Goal: Information Seeking & Learning: Learn about a topic

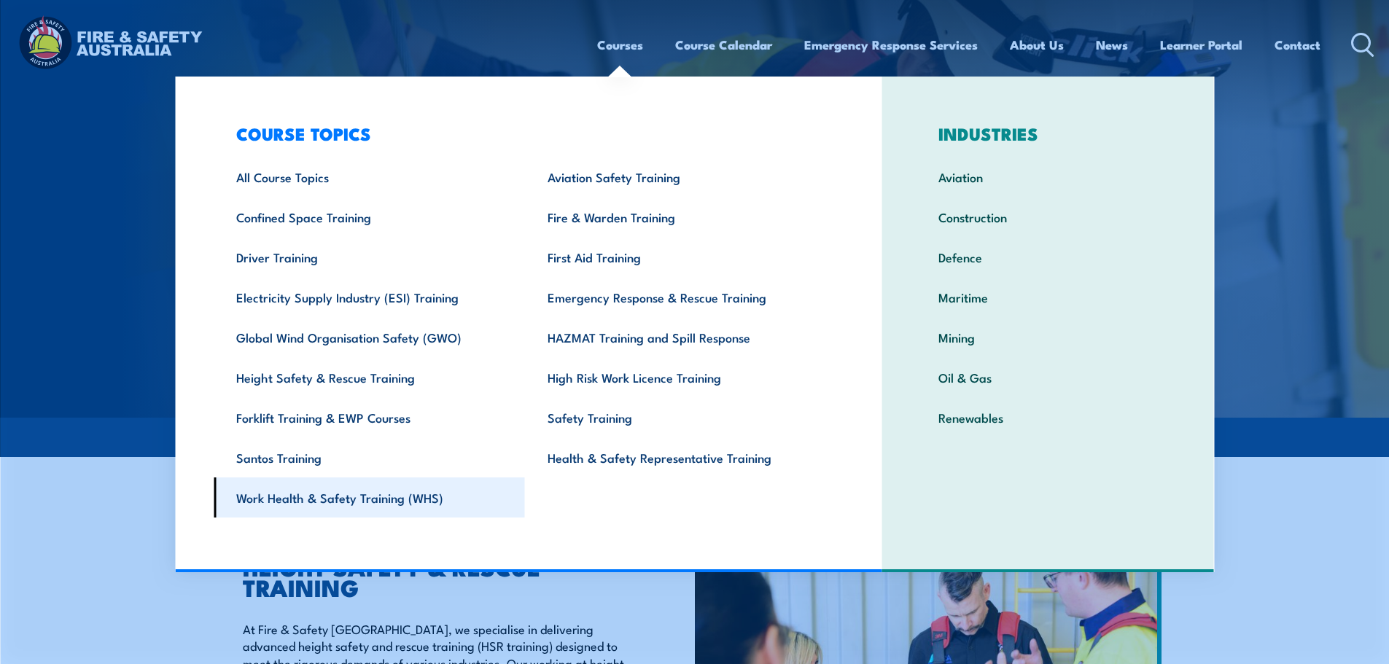
click at [299, 498] on link "Work Health & Safety Training (WHS)" at bounding box center [369, 498] width 311 height 40
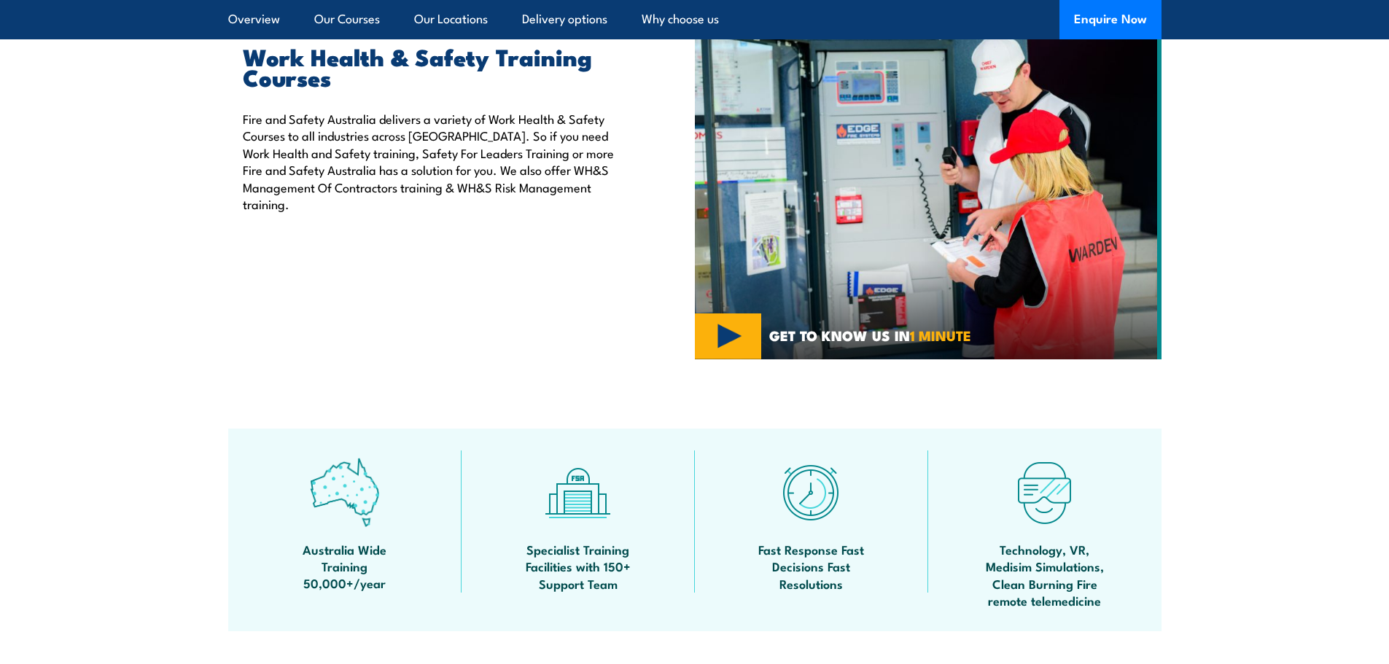
scroll to position [1021, 0]
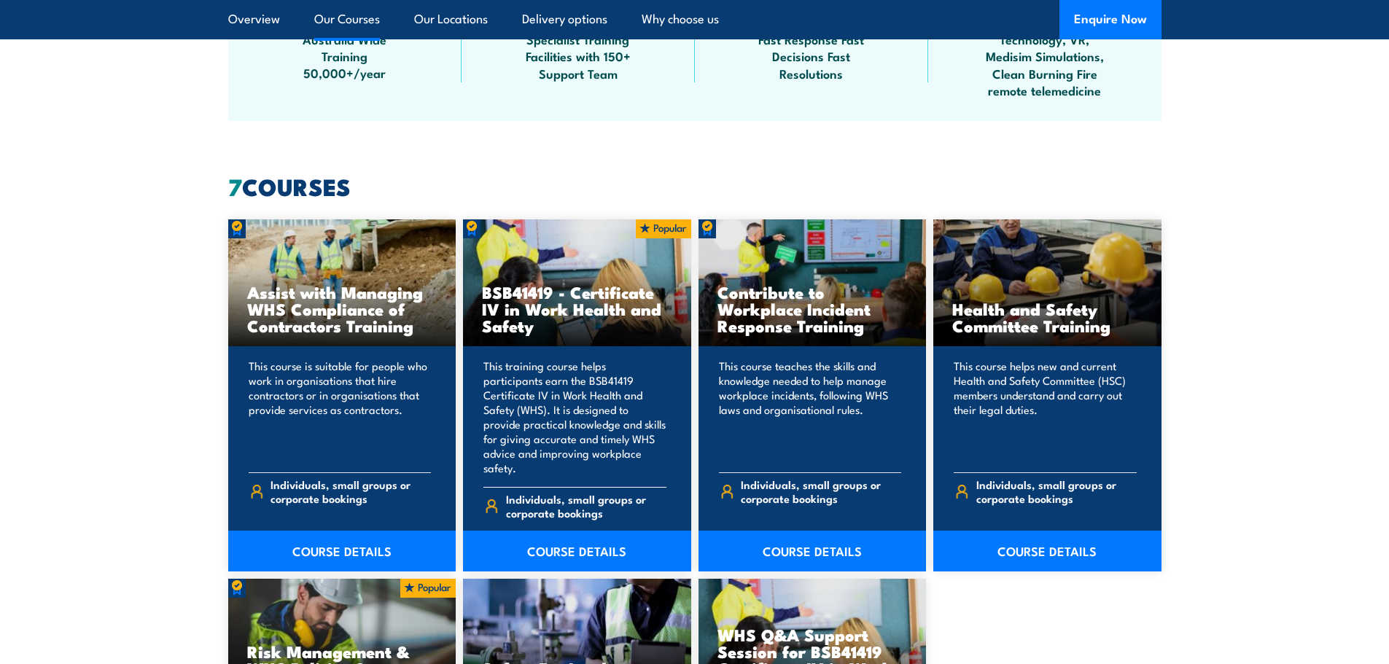
click at [553, 284] on h3 "BSB41419 - Certificate IV in Work Health and Safety" at bounding box center [577, 309] width 190 height 50
click at [540, 531] on link "COURSE DETAILS" at bounding box center [577, 551] width 228 height 41
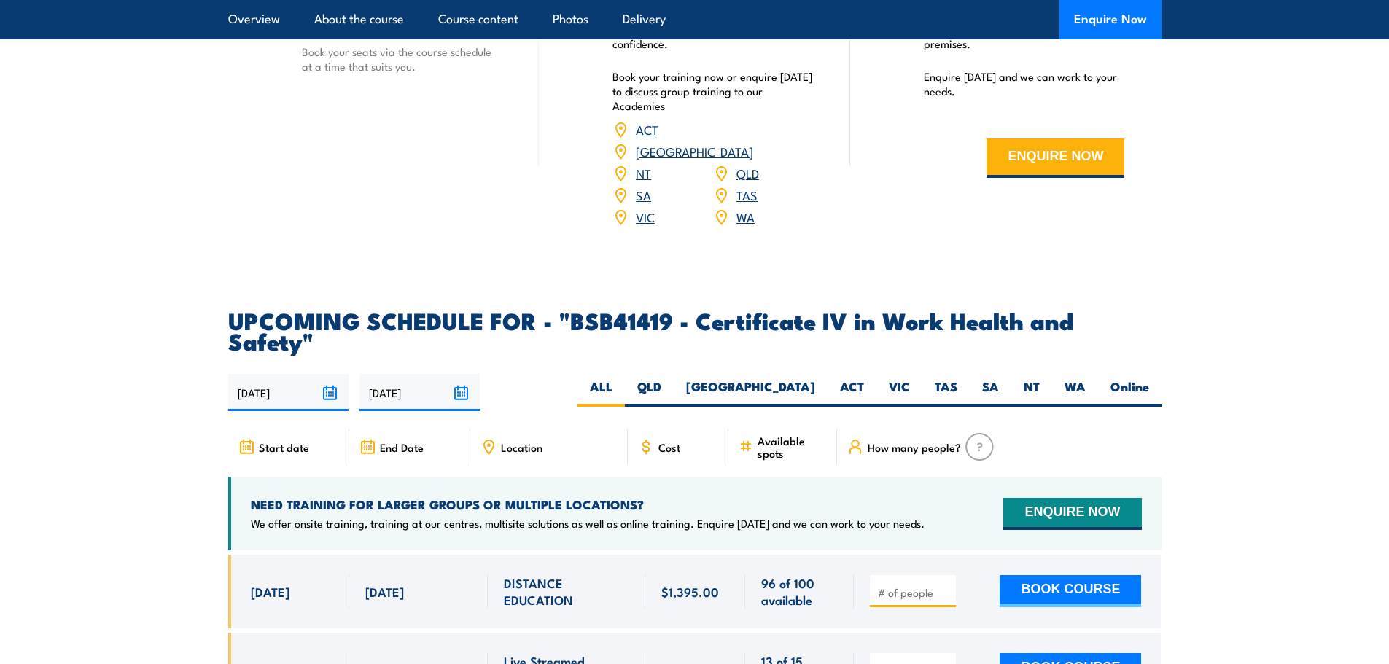
scroll to position [4230, 0]
